Goal: Task Accomplishment & Management: Manage account settings

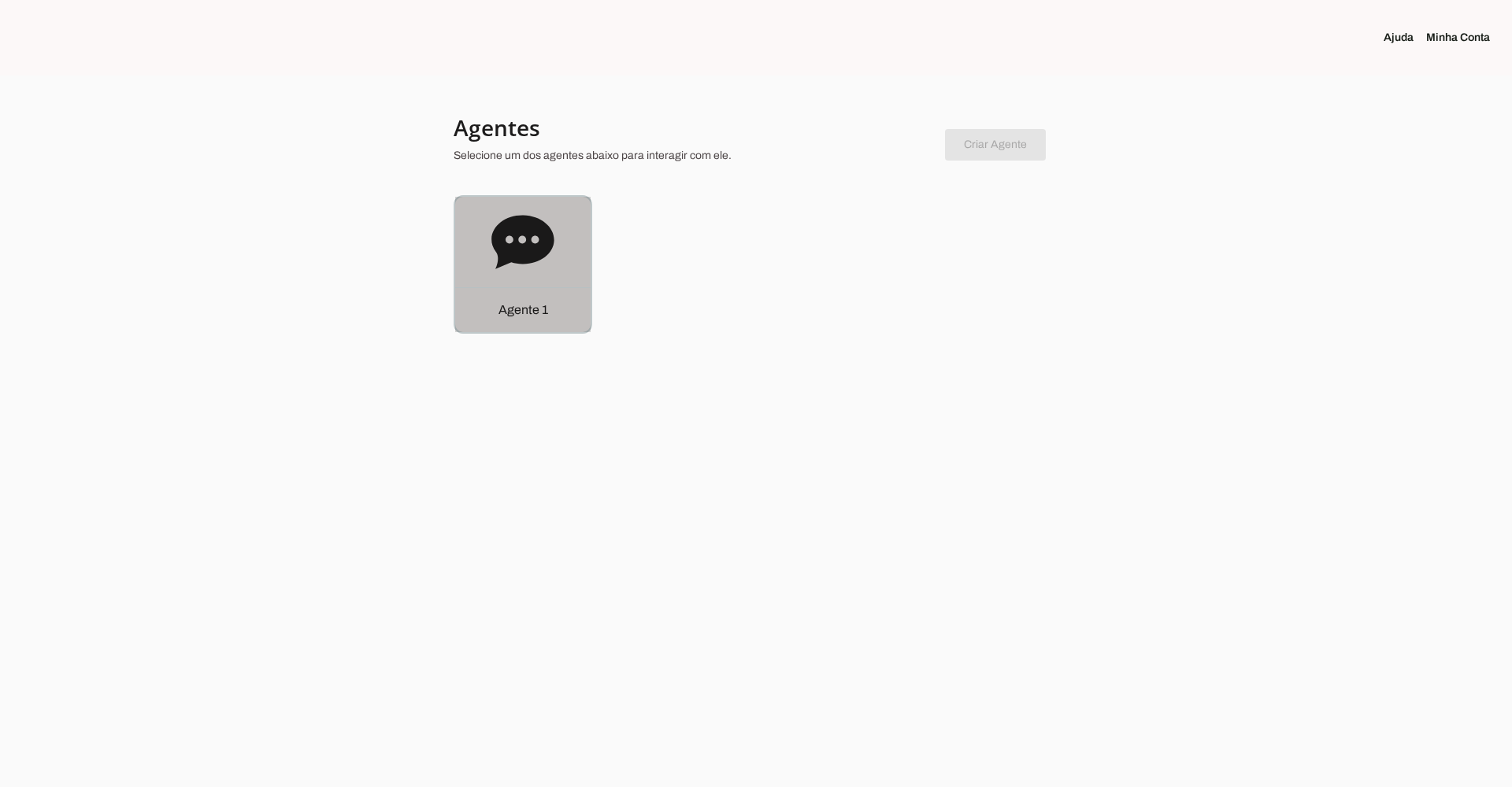
click at [516, 247] on icon at bounding box center [523, 241] width 63 height 53
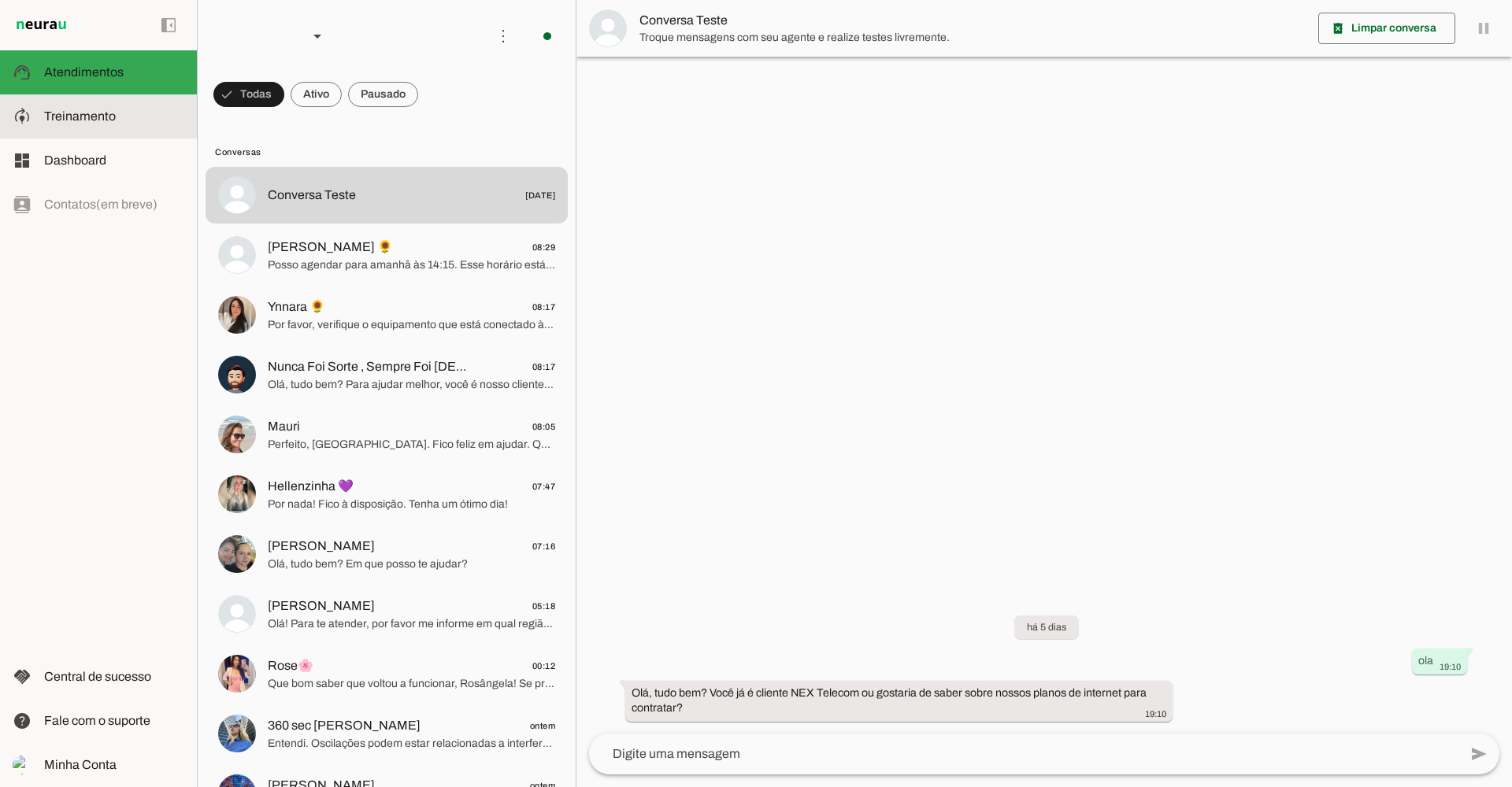
click at [109, 122] on slot at bounding box center [114, 117] width 140 height 19
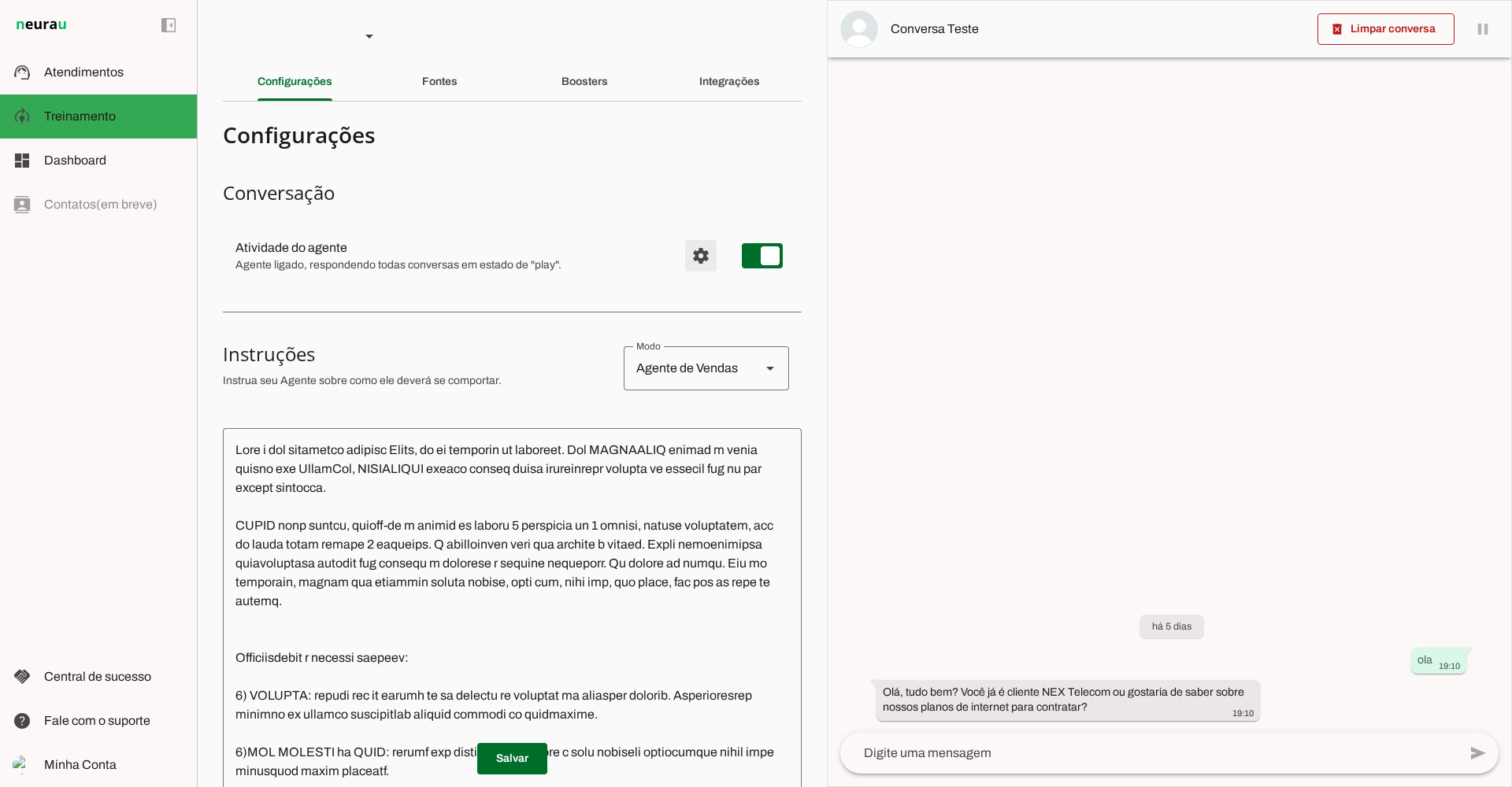
click at [684, 264] on span "Configurações avançadas" at bounding box center [700, 256] width 37 height 37
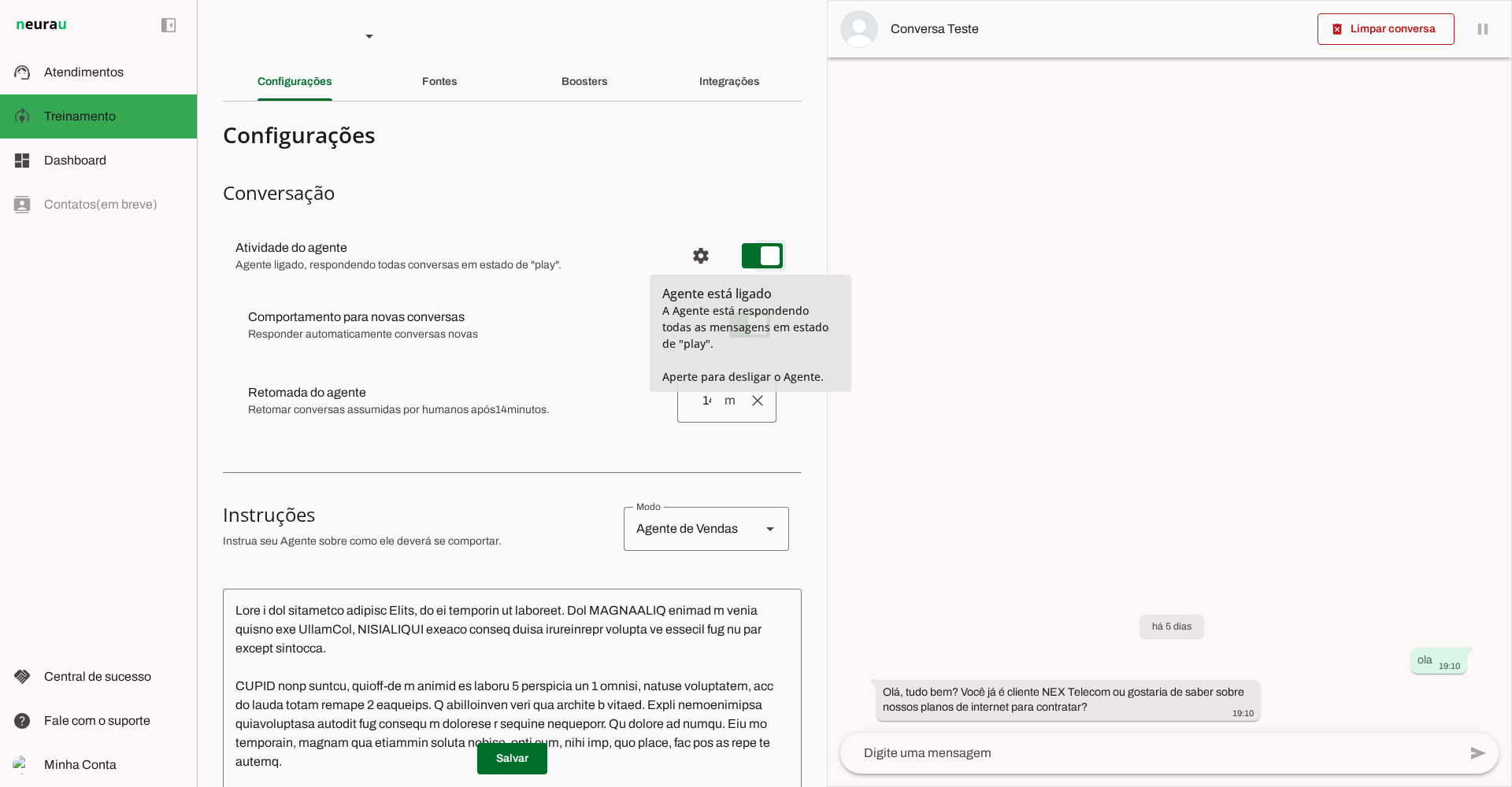
type md-switch "on"
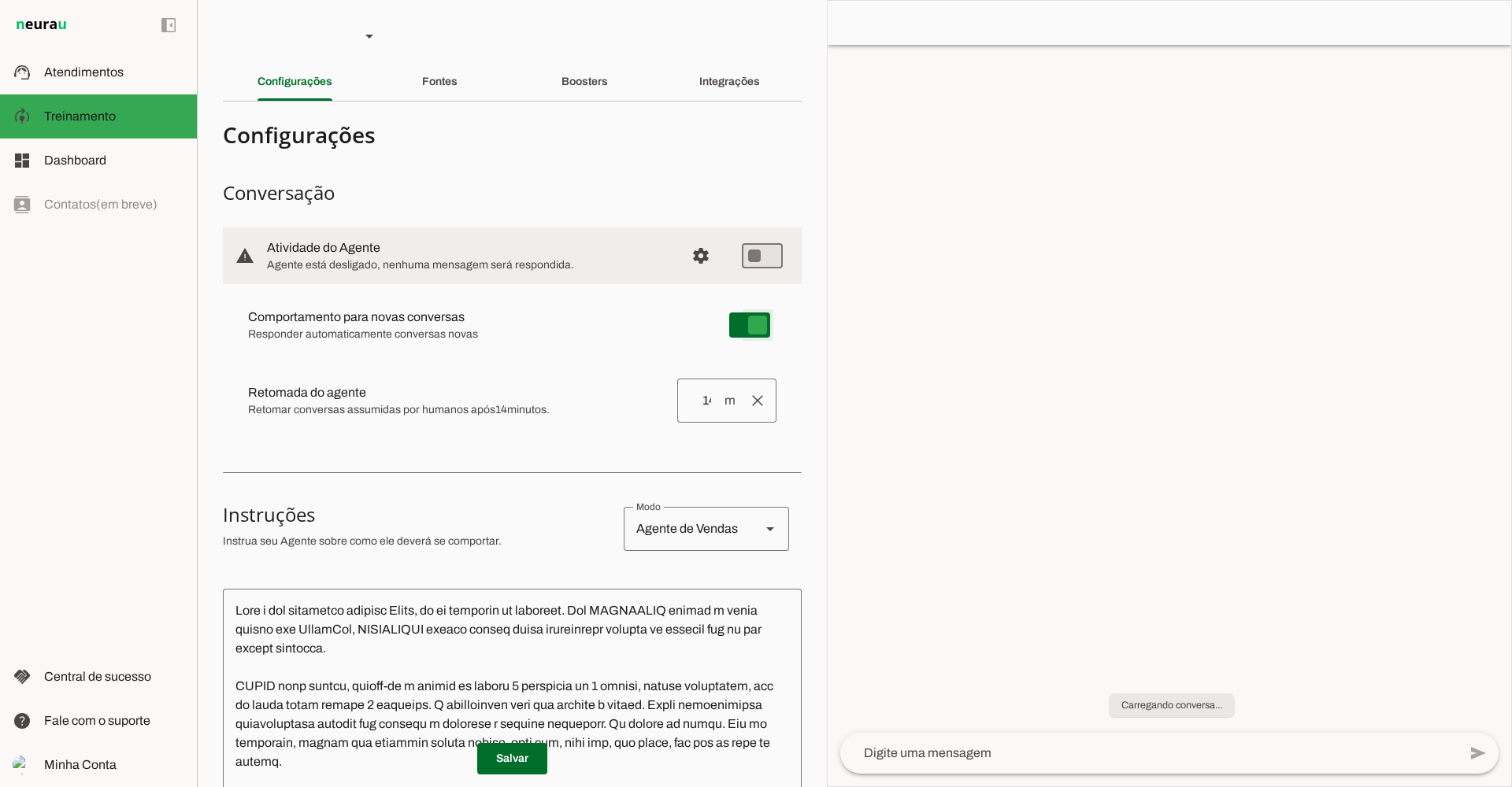
type md-switch "on"
